Goal: Find specific page/section: Find specific page/section

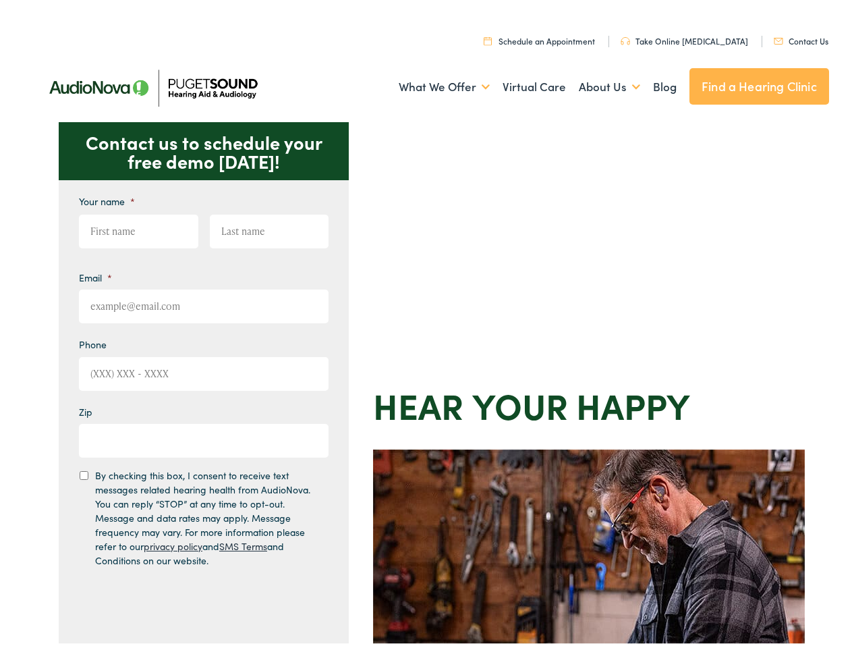
click at [426, 324] on div "Contact us to schedule your free demo [DATE]! Give us a call [PHONE_NUMBER] Ema…" at bounding box center [431, 587] width 863 height 938
click at [432, 83] on link "What We Offer" at bounding box center [444, 83] width 91 height 50
click at [595, 83] on link "About Us" at bounding box center [609, 83] width 61 height 50
